Goal: Task Accomplishment & Management: Complete application form

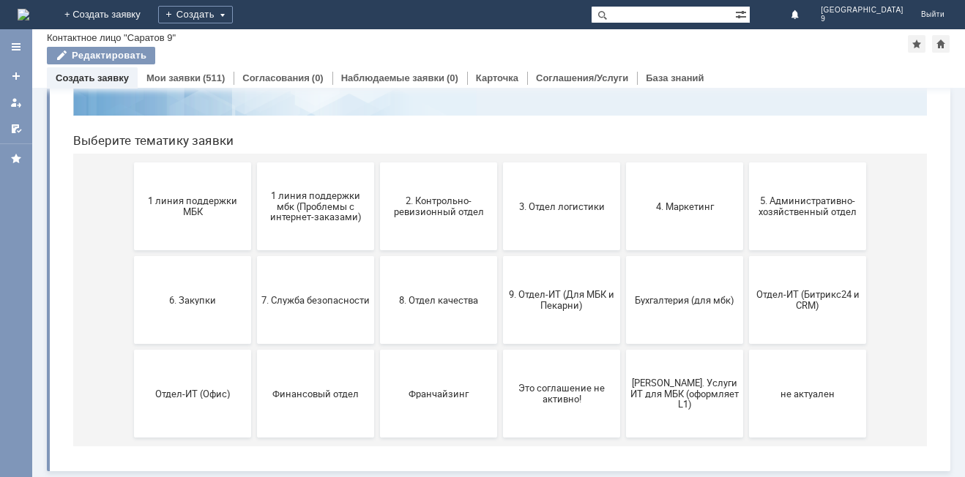
scroll to position [119, 0]
click at [561, 303] on span "9. Отдел-ИТ (Для МБК и Пекарни)" at bounding box center [561, 300] width 108 height 22
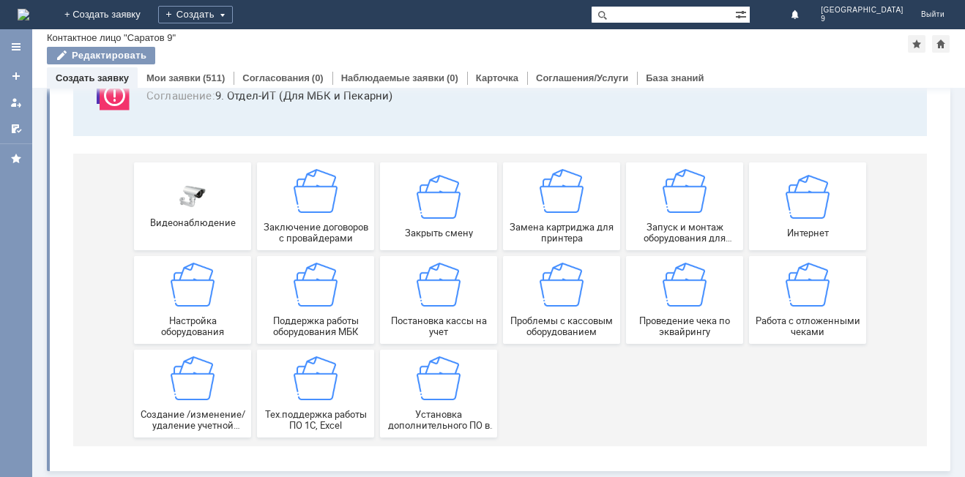
scroll to position [122, 0]
click at [769, 283] on div "Работа с отложенными чеками" at bounding box center [807, 300] width 108 height 75
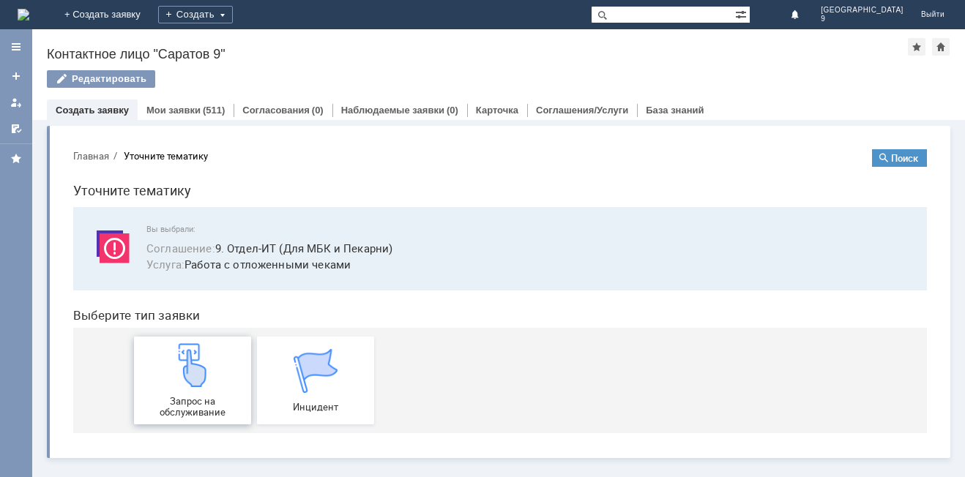
click at [187, 349] on img at bounding box center [193, 365] width 44 height 44
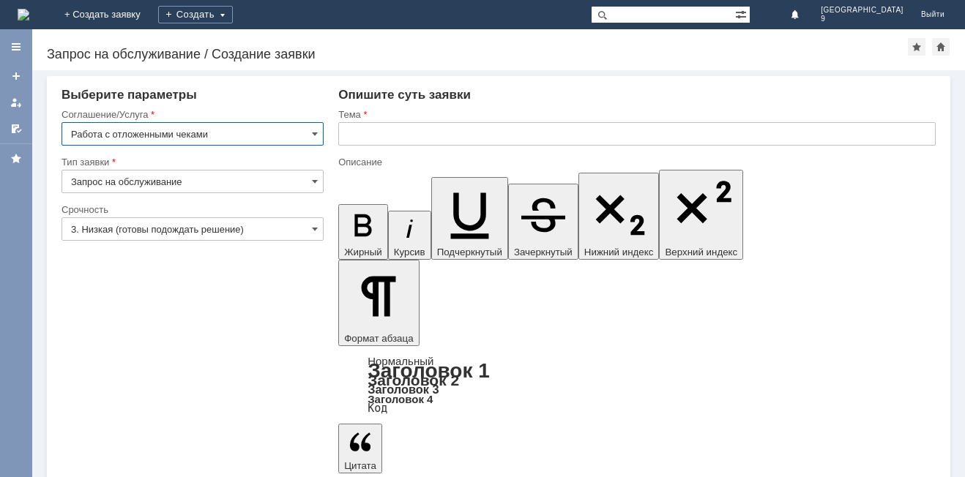
click at [441, 141] on input "text" at bounding box center [636, 133] width 597 height 23
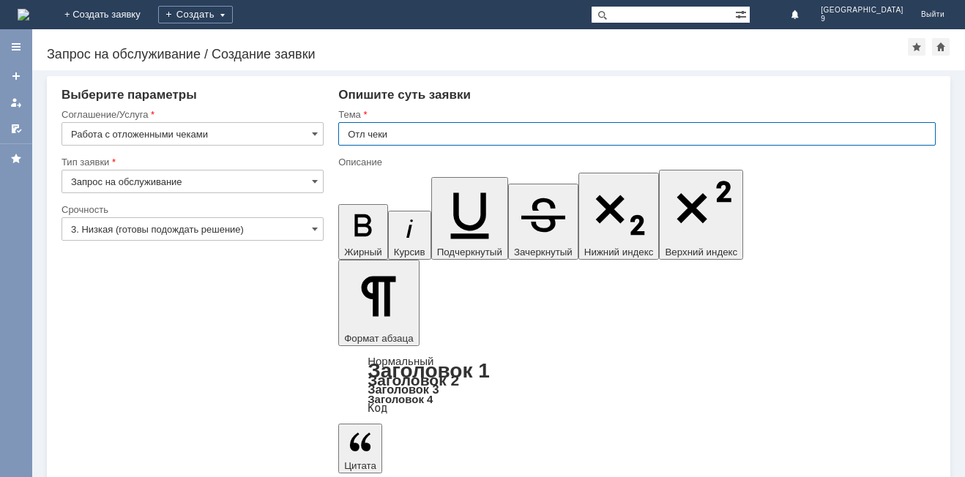
type input "Отл чеки"
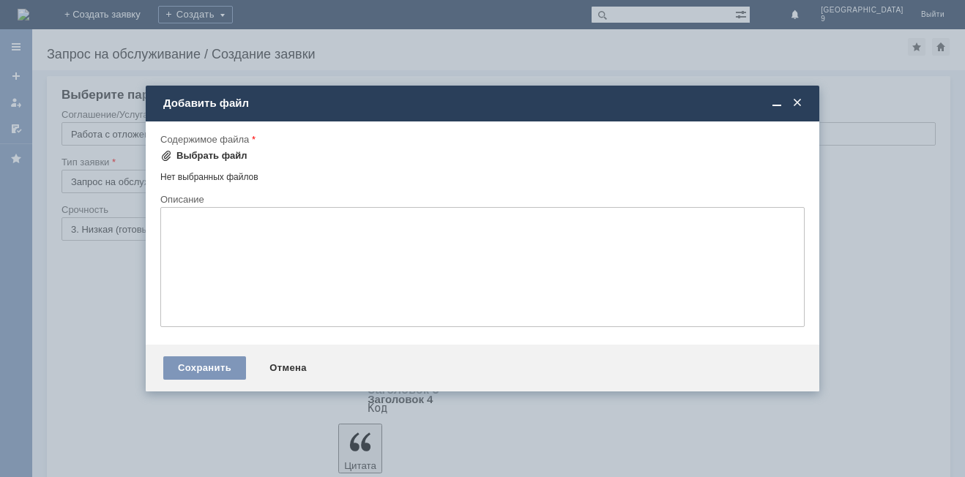
click at [201, 159] on div "Выбрать файл" at bounding box center [211, 156] width 71 height 12
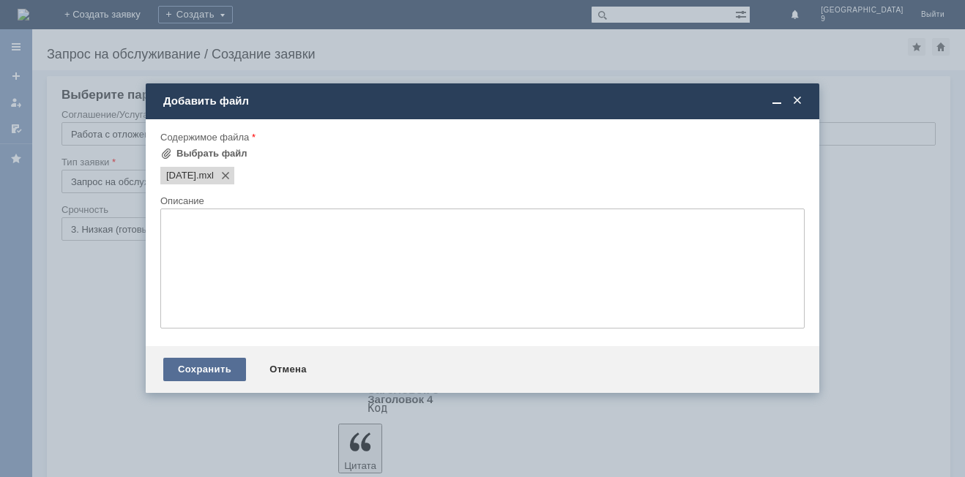
click at [209, 372] on div "Сохранить" at bounding box center [204, 369] width 83 height 23
